Goal: Task Accomplishment & Management: Manage account settings

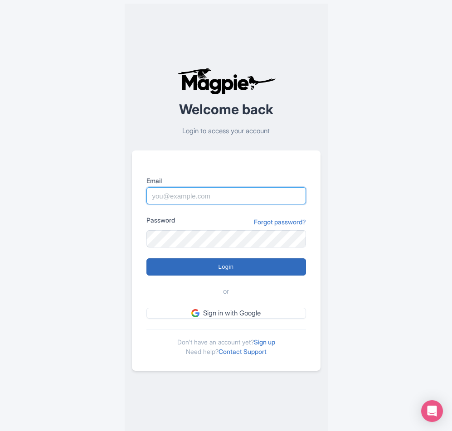
type input "sameer@tripshepherd.com"
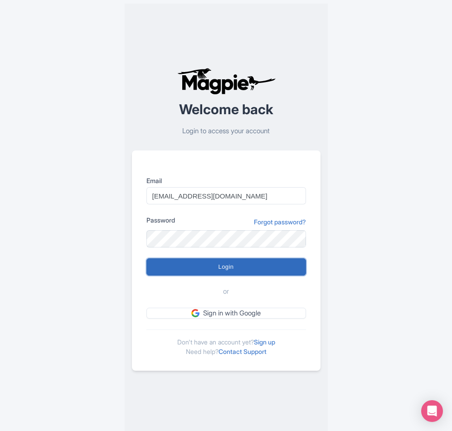
click at [243, 265] on input "Login" at bounding box center [226, 266] width 160 height 17
type input "Logging in..."
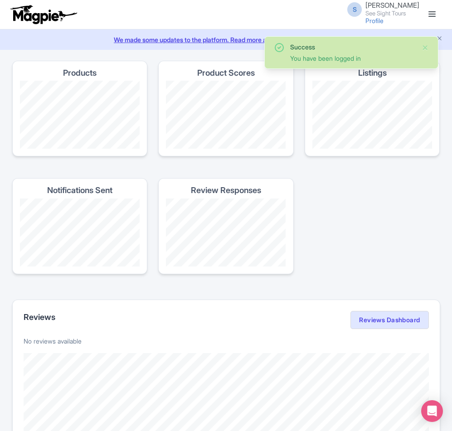
click at [429, 18] on link at bounding box center [432, 14] width 15 height 15
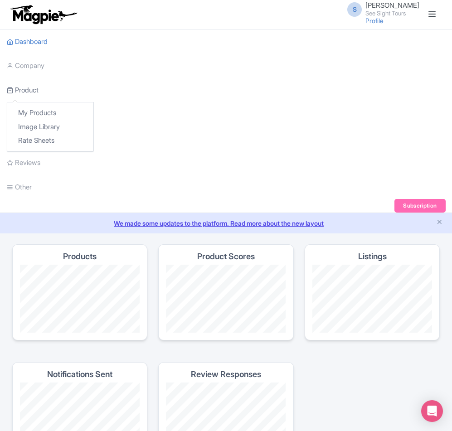
click at [26, 82] on link "Product" at bounding box center [23, 90] width 32 height 25
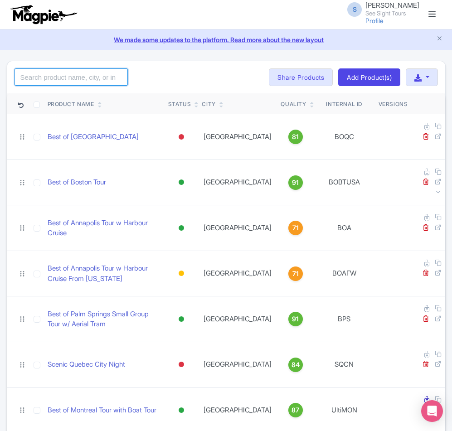
click at [58, 85] on input "search" at bounding box center [71, 76] width 113 height 17
paste input "Best of Austin Small Group Tour"
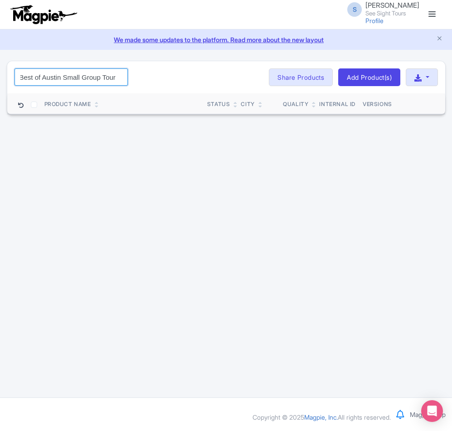
click button "Search" at bounding box center [0, 0] width 0 height 0
drag, startPoint x: 113, startPoint y: 77, endPoint x: 5, endPoint y: 74, distance: 108.4
click at [5, 74] on div "Best of Austin Small Group Tour Search Bulk Actions Delete Add to Collection Sh…" at bounding box center [226, 88] width 450 height 54
type input "r"
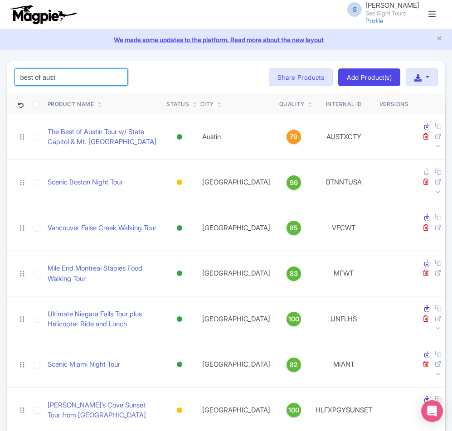
drag, startPoint x: 63, startPoint y: 77, endPoint x: -72, endPoint y: 68, distance: 134.9
click at [0, 68] on html "S Sameer Suleman See Sight Tours Profile Users Settings Sign out Dashboard Comp…" at bounding box center [226, 215] width 452 height 431
type input "austin"
click button "Search" at bounding box center [0, 0] width 0 height 0
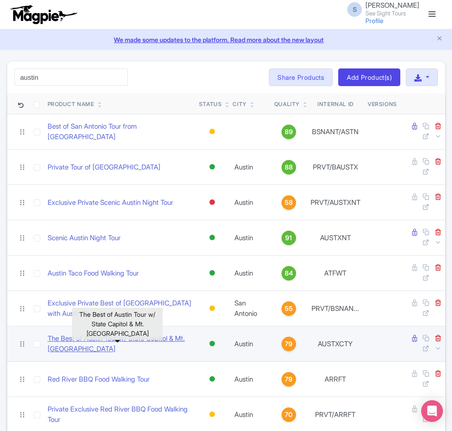
click at [96, 340] on link "The Best of Austin Tour w/ State Capitol & Mt. [GEOGRAPHIC_DATA]" at bounding box center [120, 344] width 144 height 20
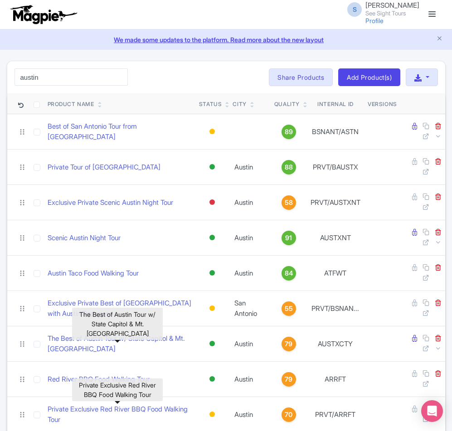
scroll to position [116, 0]
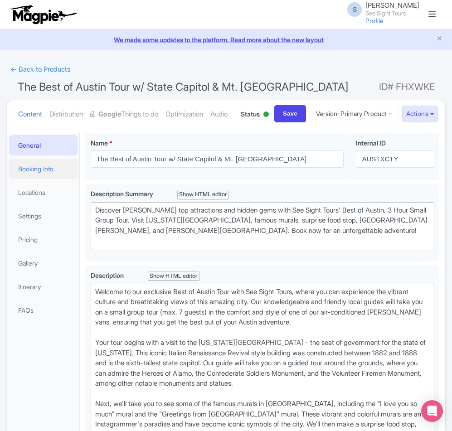
click at [43, 179] on link "Booking Info" at bounding box center [43, 169] width 69 height 20
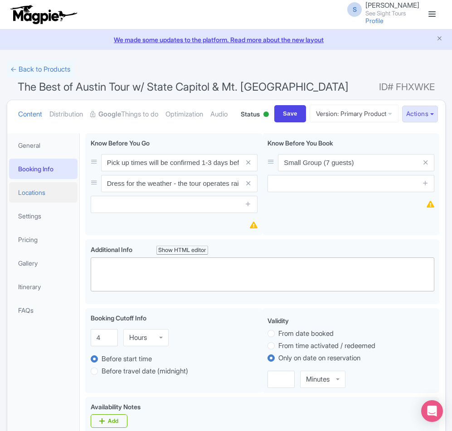
click at [41, 203] on link "Locations" at bounding box center [43, 192] width 69 height 20
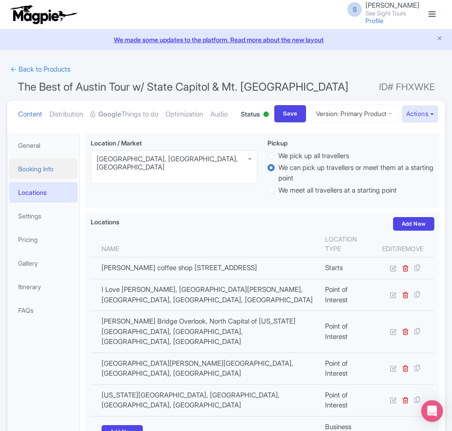
click at [53, 179] on link "Booking Info" at bounding box center [43, 169] width 69 height 20
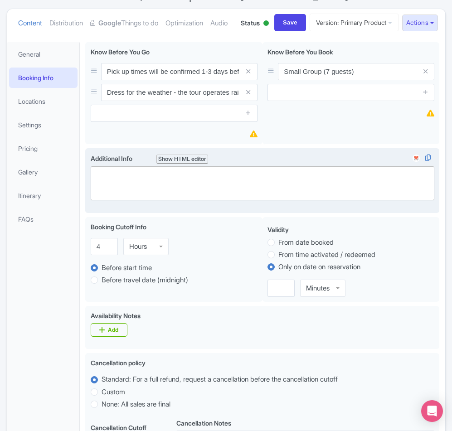
scroll to position [136, 0]
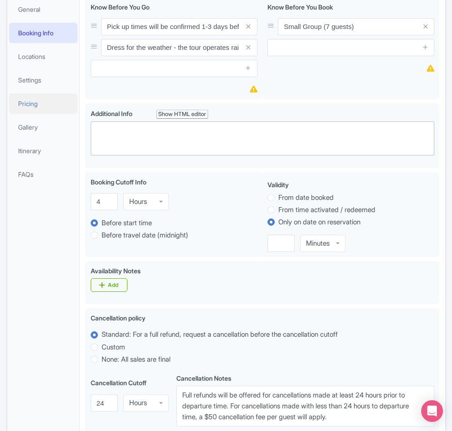
click at [39, 114] on link "Pricing" at bounding box center [43, 103] width 69 height 20
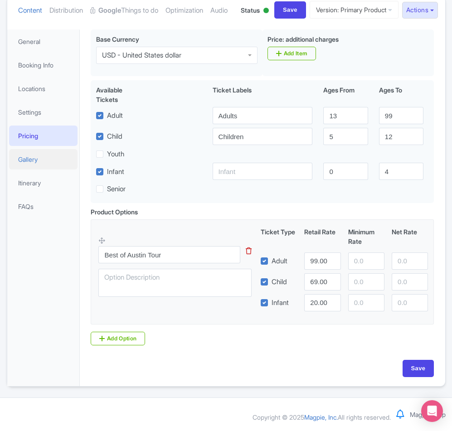
click at [34, 164] on link "Gallery" at bounding box center [43, 159] width 69 height 20
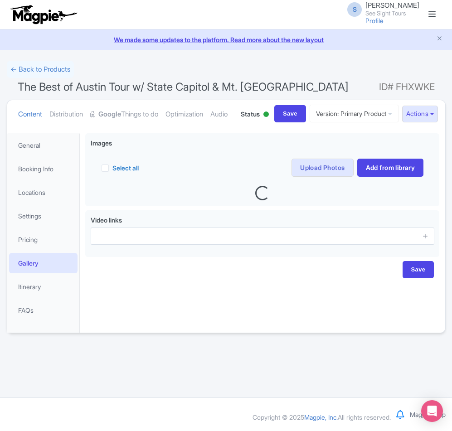
scroll to position [0, 0]
click at [48, 226] on link "Settings" at bounding box center [43, 216] width 69 height 20
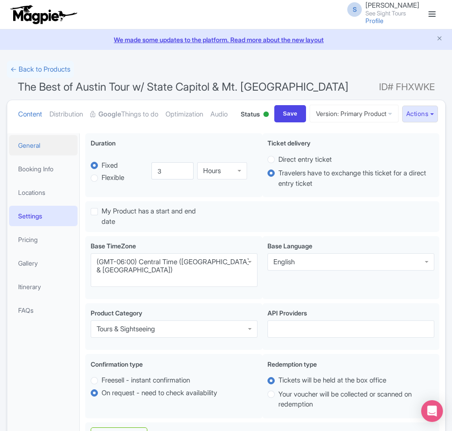
click at [38, 155] on link "General" at bounding box center [43, 145] width 69 height 20
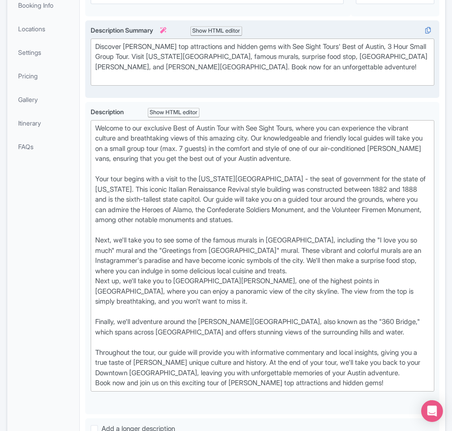
scroll to position [181, 0]
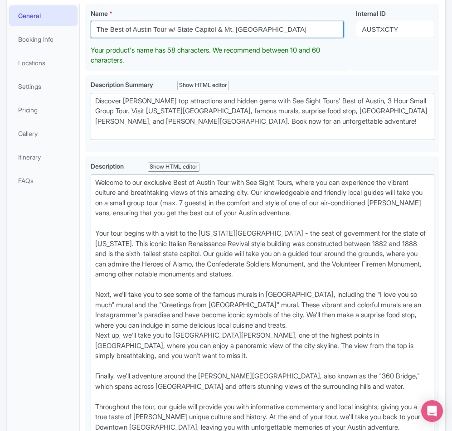
drag, startPoint x: 287, startPoint y: 13, endPoint x: 165, endPoint y: 5, distance: 121.7
click at [165, 5] on div "Content Distribution Google Things to do Optimization Audio Status Active Inact…" at bounding box center [226, 437] width 439 height 934
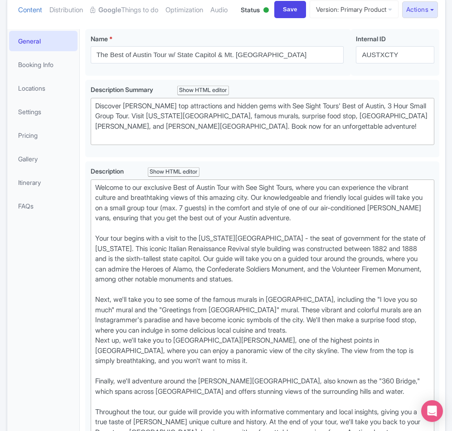
click at [181, 24] on ul "Content Distribution Google Things to do Optimization Audio" at bounding box center [124, 10] width 218 height 28
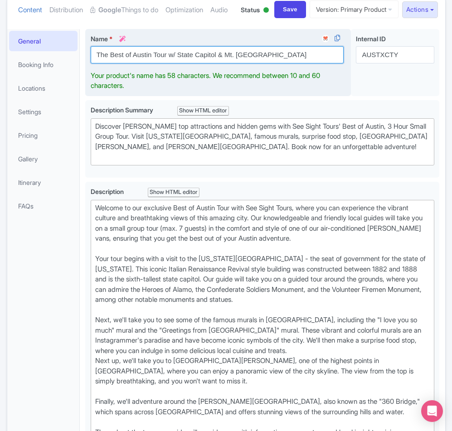
click at [277, 63] on input "The Best of Austin Tour w/ State Capitol & Mt. [GEOGRAPHIC_DATA]" at bounding box center [217, 54] width 253 height 17
click at [273, 63] on input "The Best of Austin Tour w/ State Capitol & Mt. [GEOGRAPHIC_DATA]" at bounding box center [217, 54] width 253 height 17
click at [265, 63] on input "The Best of Austin Tour w/ State Capitol & Mt. [GEOGRAPHIC_DATA]" at bounding box center [217, 54] width 253 height 17
click at [212, 63] on input "The Best of Austin Tour w/ State Capitol & Mt. [GEOGRAPHIC_DATA]" at bounding box center [217, 54] width 253 height 17
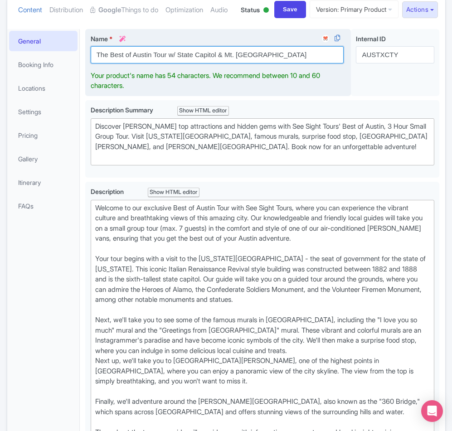
click at [214, 63] on input "The Best of Austin Tour w/ State Capitol & Mt. [GEOGRAPHIC_DATA]" at bounding box center [217, 54] width 253 height 17
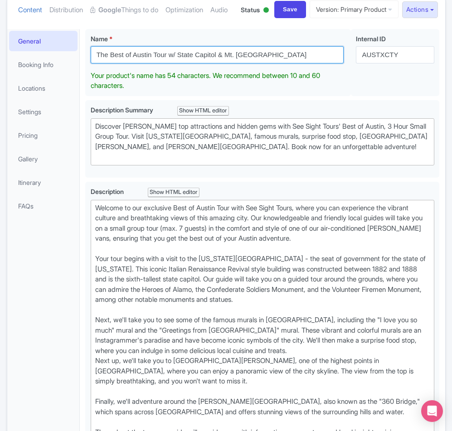
paste input "Best of Austin Small Group Tour"
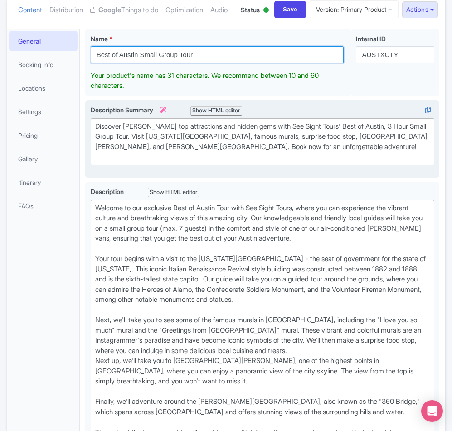
type input "Best of Austin Small Group Tour"
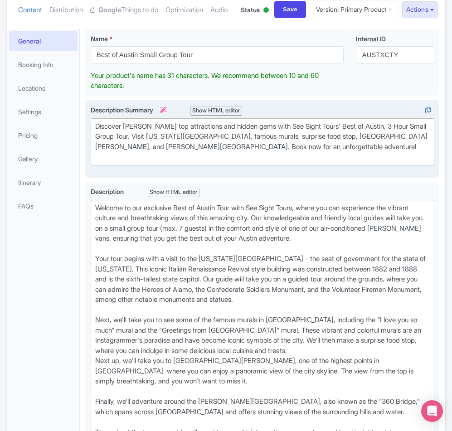
click at [270, 173] on div "Description Summary i Show HTML editor Bold Italic Strikethrough Link Heading Q…" at bounding box center [263, 139] width 344 height 68
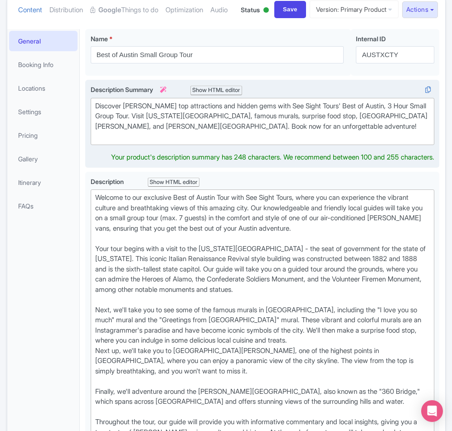
click at [372, 138] on div "Discover [PERSON_NAME] top attractions and hidden gems with See Sight Tours' Be…" at bounding box center [262, 121] width 335 height 41
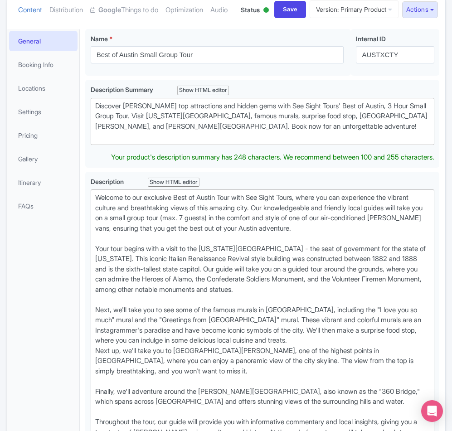
type trix-editor "<div>Discover [PERSON_NAME] top attractions and hidden gems with See Sight Tour…"
